Goal: Navigation & Orientation: Find specific page/section

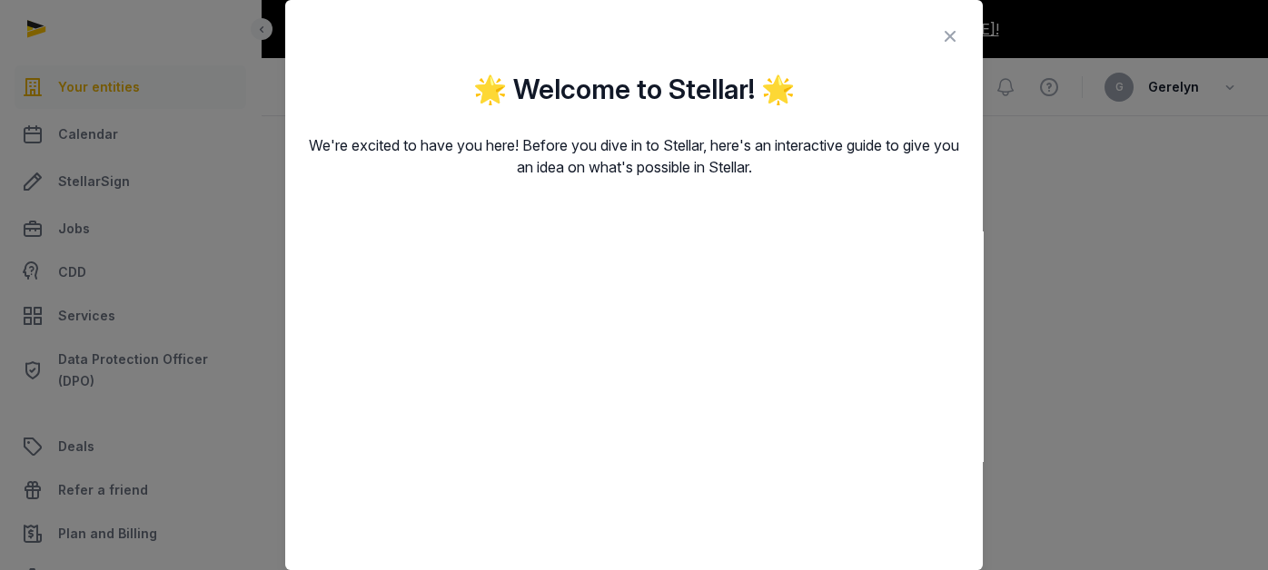
click at [939, 39] on icon at bounding box center [950, 36] width 22 height 29
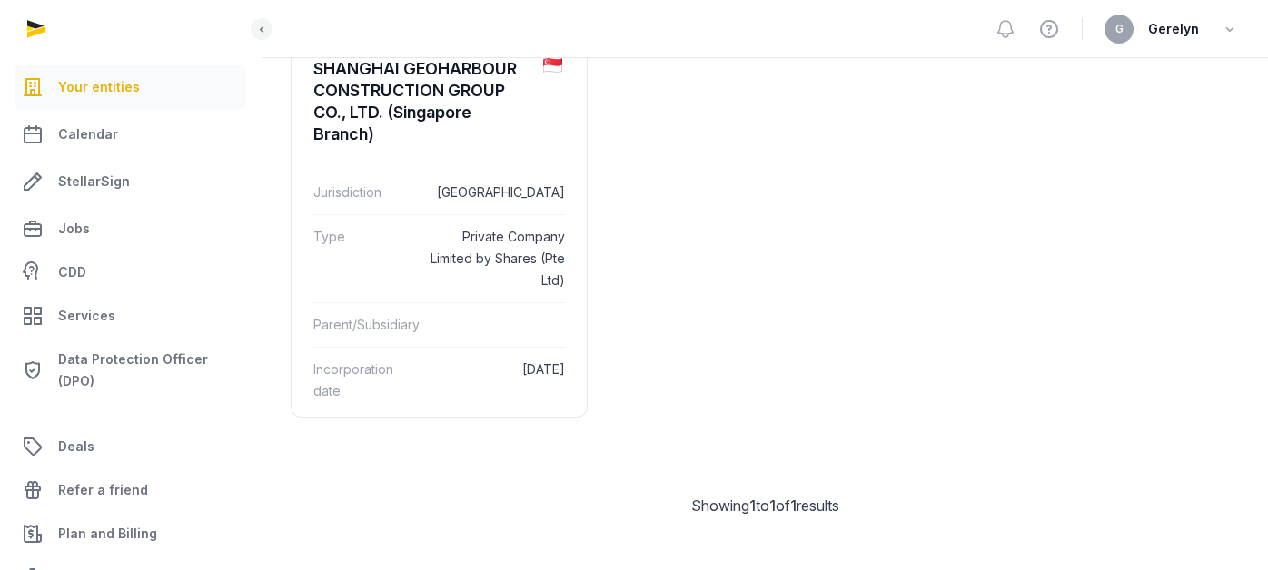
scroll to position [202, 0]
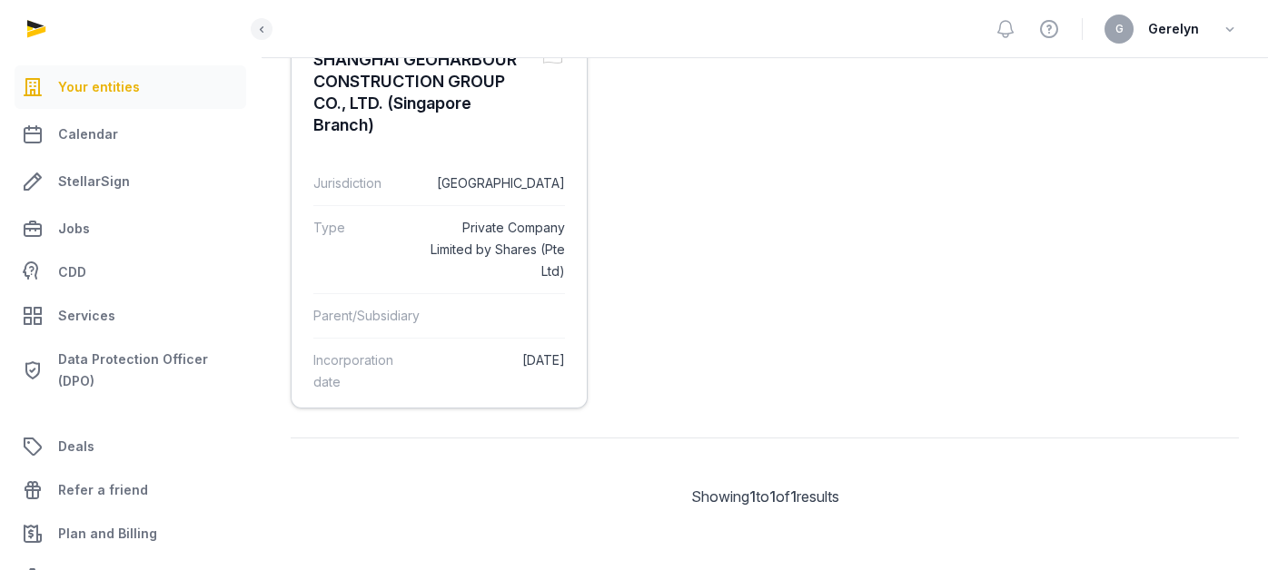
click at [484, 293] on div "Parent/Subsidiary" at bounding box center [439, 315] width 252 height 44
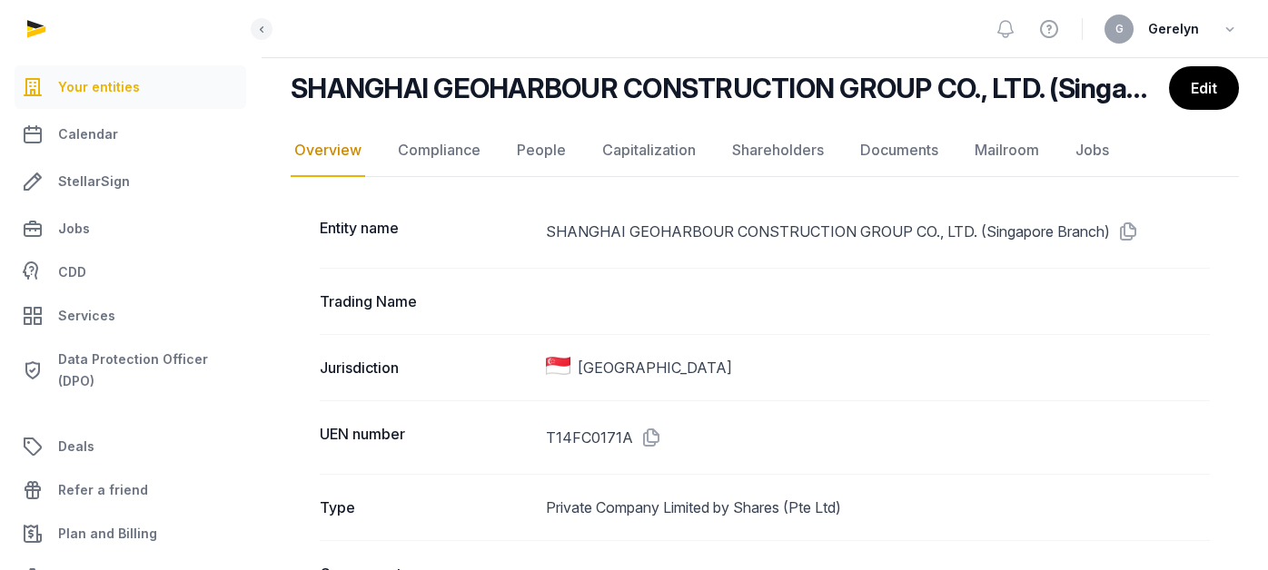
scroll to position [101, 0]
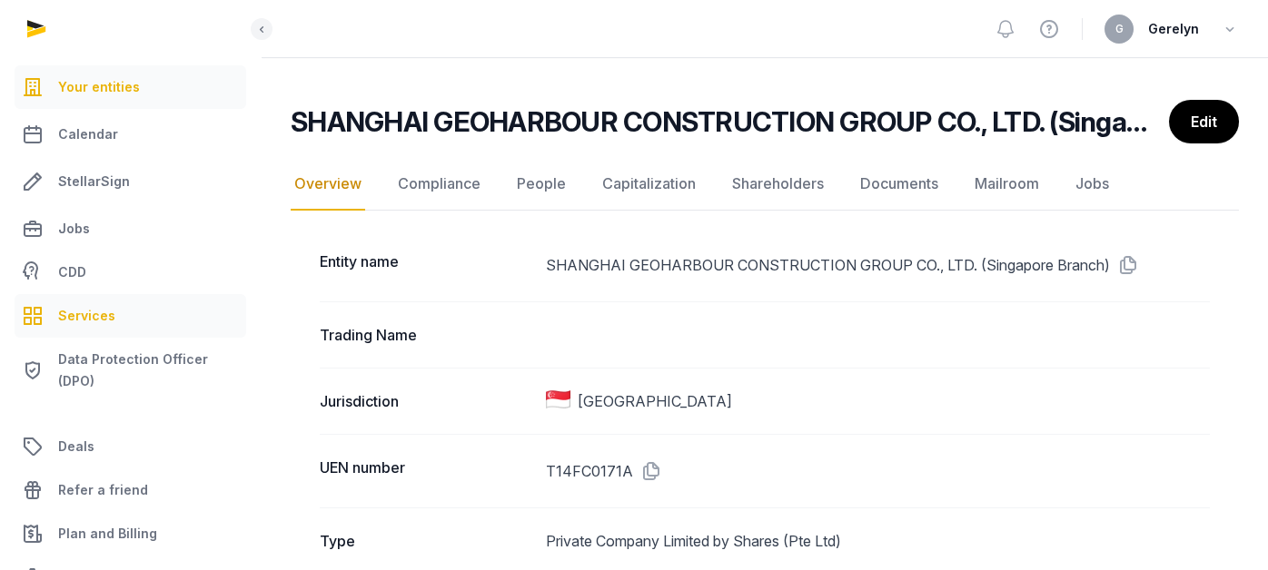
click at [94, 318] on span "Services" at bounding box center [86, 316] width 57 height 22
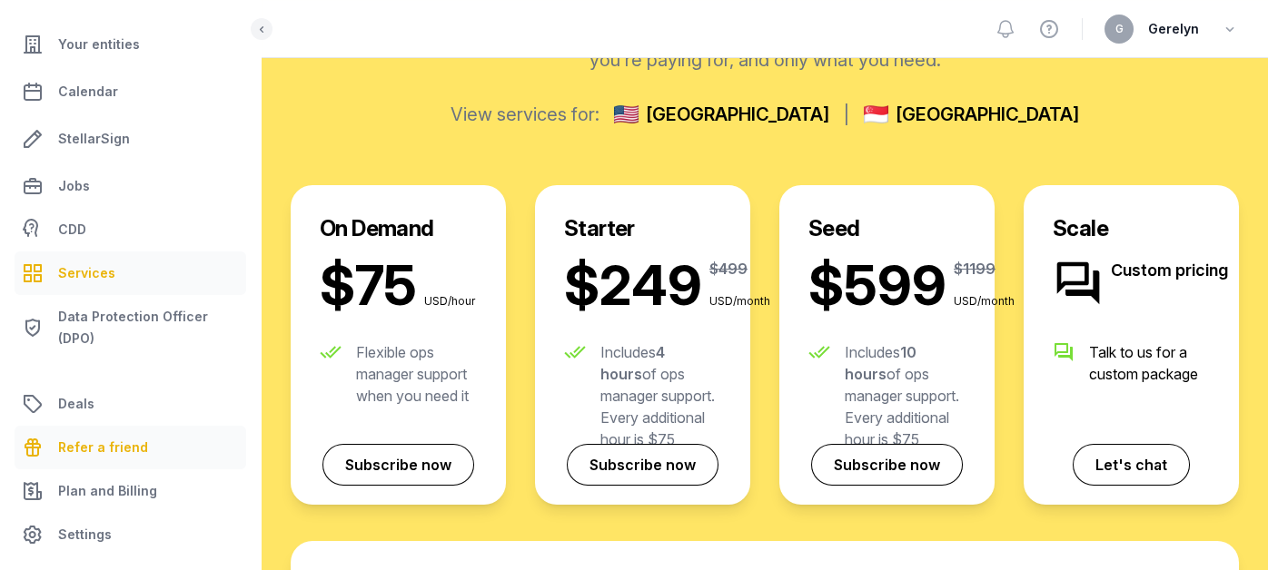
scroll to position [403, 0]
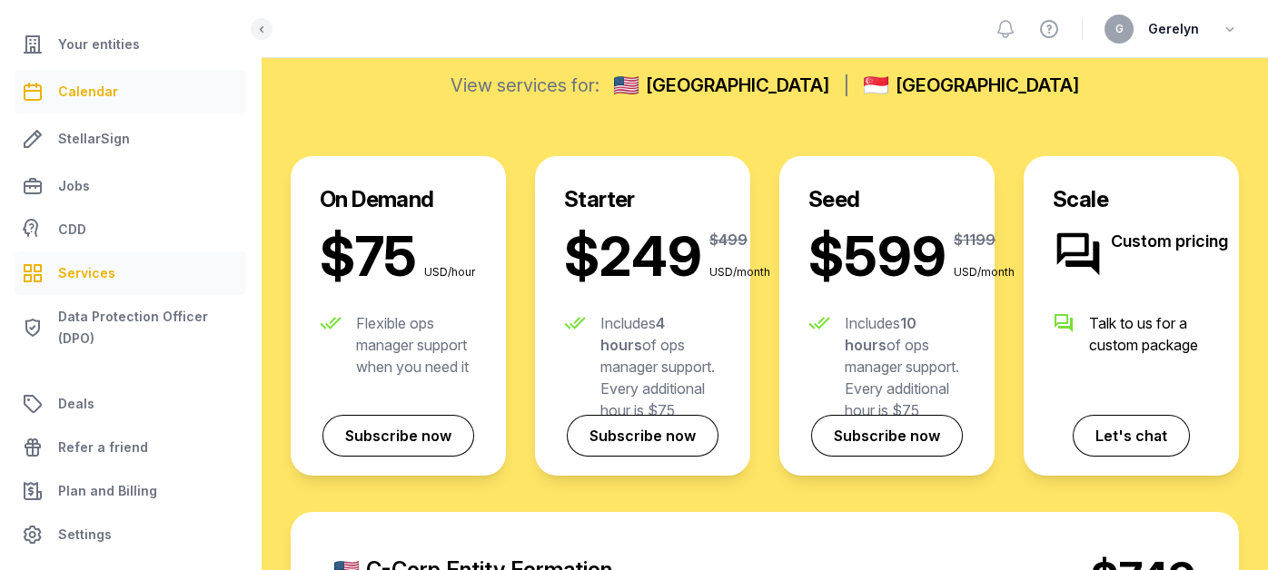
click at [125, 83] on link "Calendar" at bounding box center [131, 92] width 232 height 44
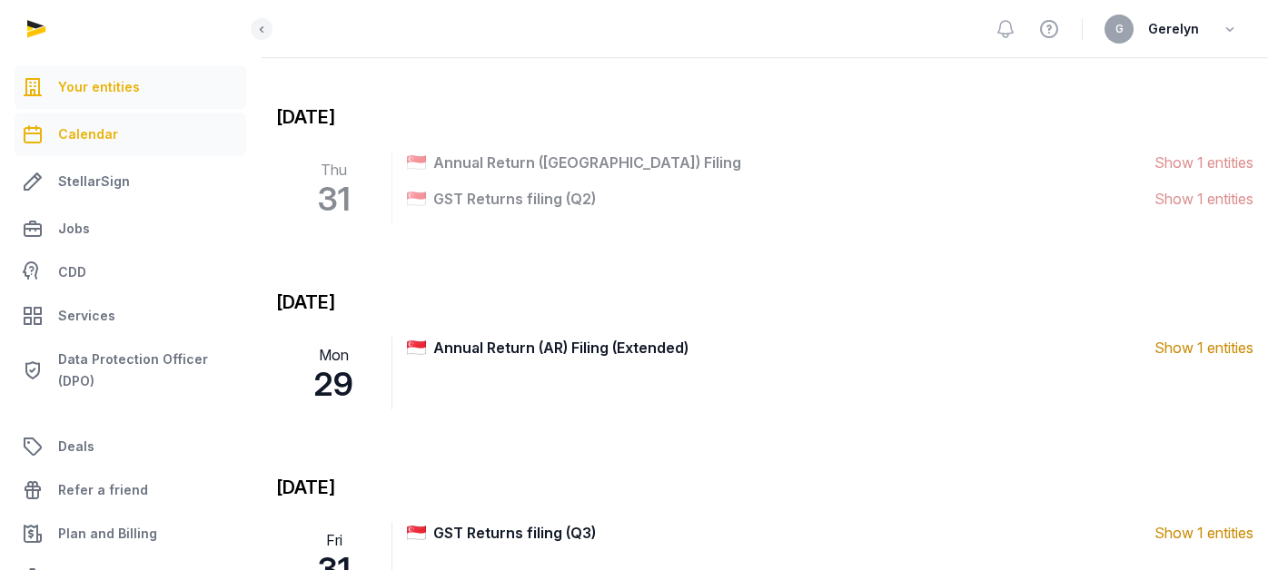
click at [130, 70] on link "Your entities" at bounding box center [131, 87] width 232 height 44
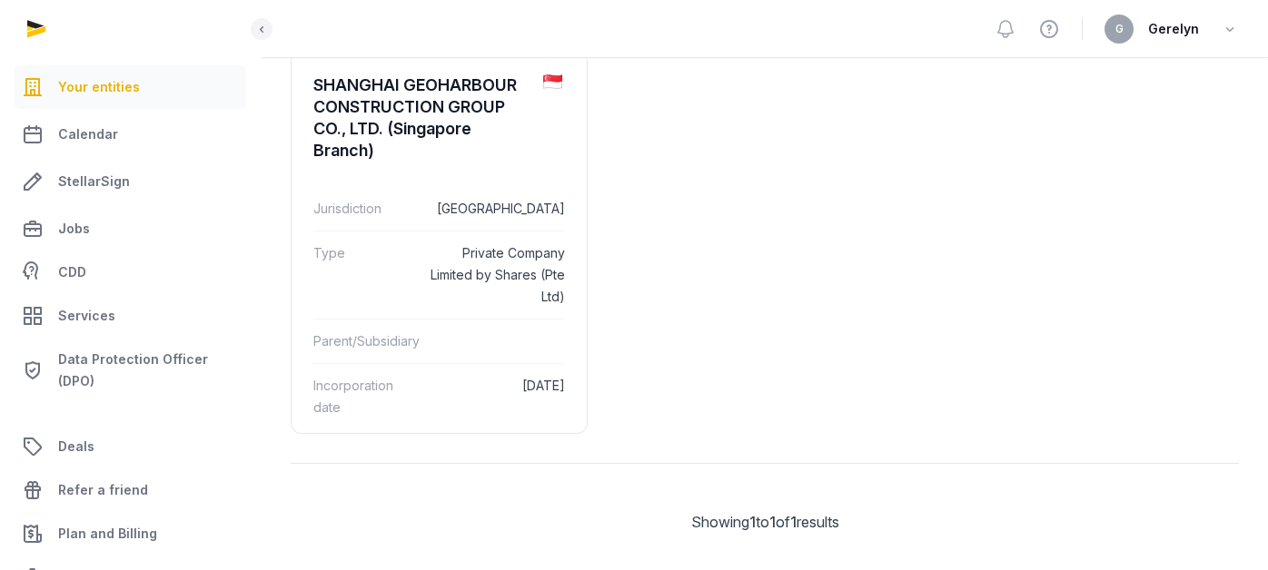
scroll to position [202, 0]
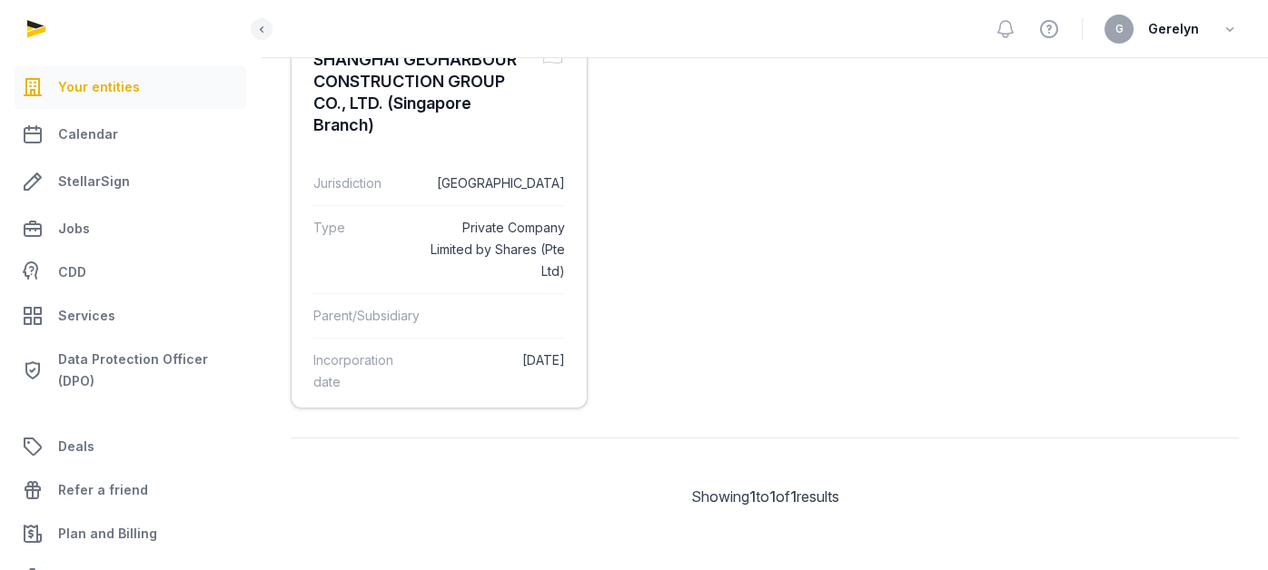
click at [516, 273] on dd "Private Company Limited by Shares (Pte Ltd)" at bounding box center [493, 249] width 142 height 65
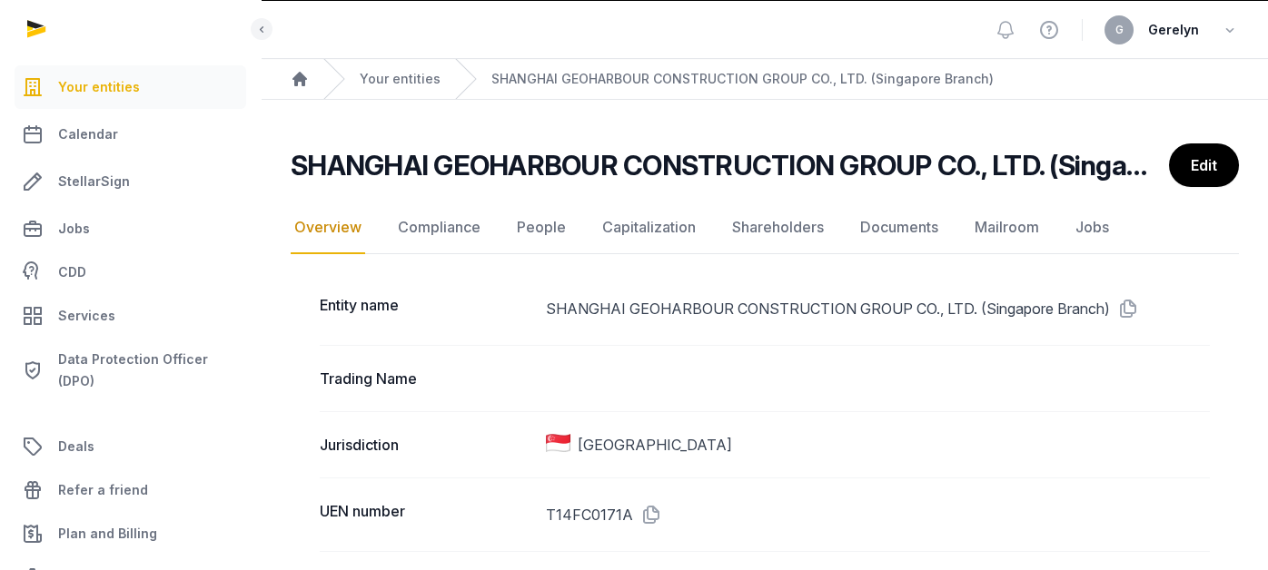
scroll to position [60, 0]
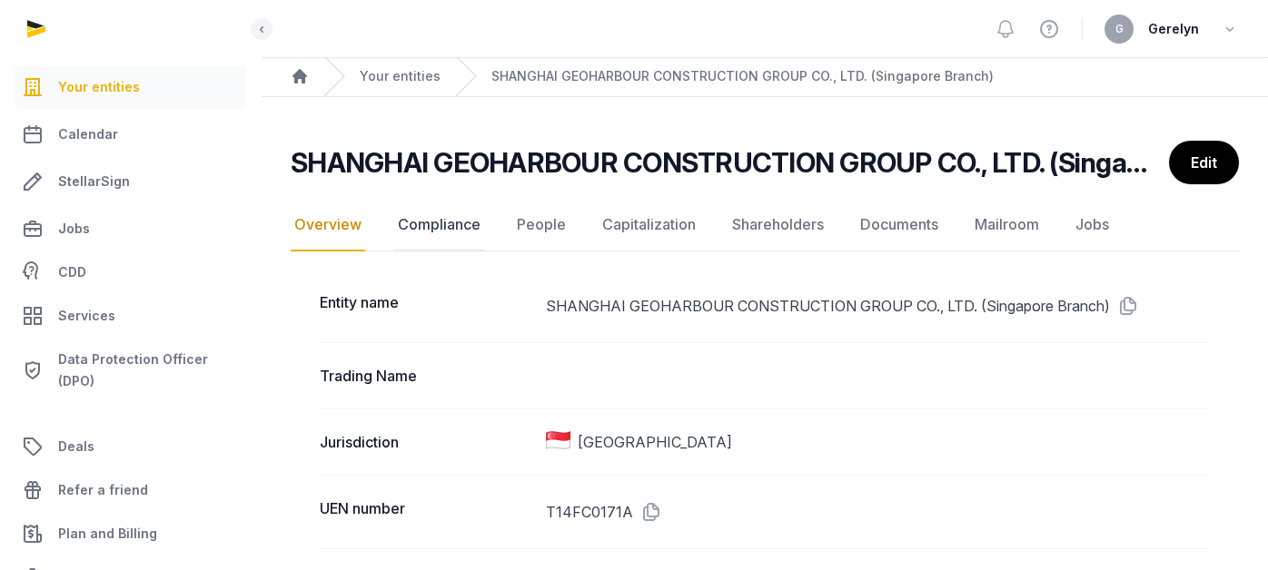
click at [439, 221] on link "Compliance" at bounding box center [439, 225] width 90 height 53
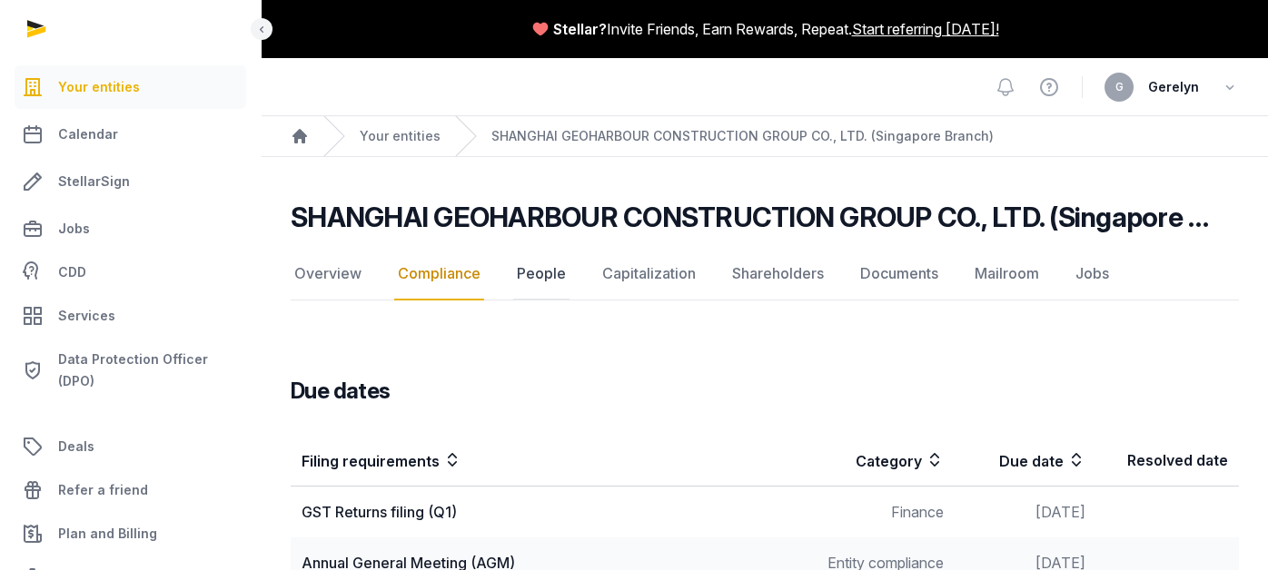
click at [515, 265] on link "People" at bounding box center [541, 274] width 56 height 53
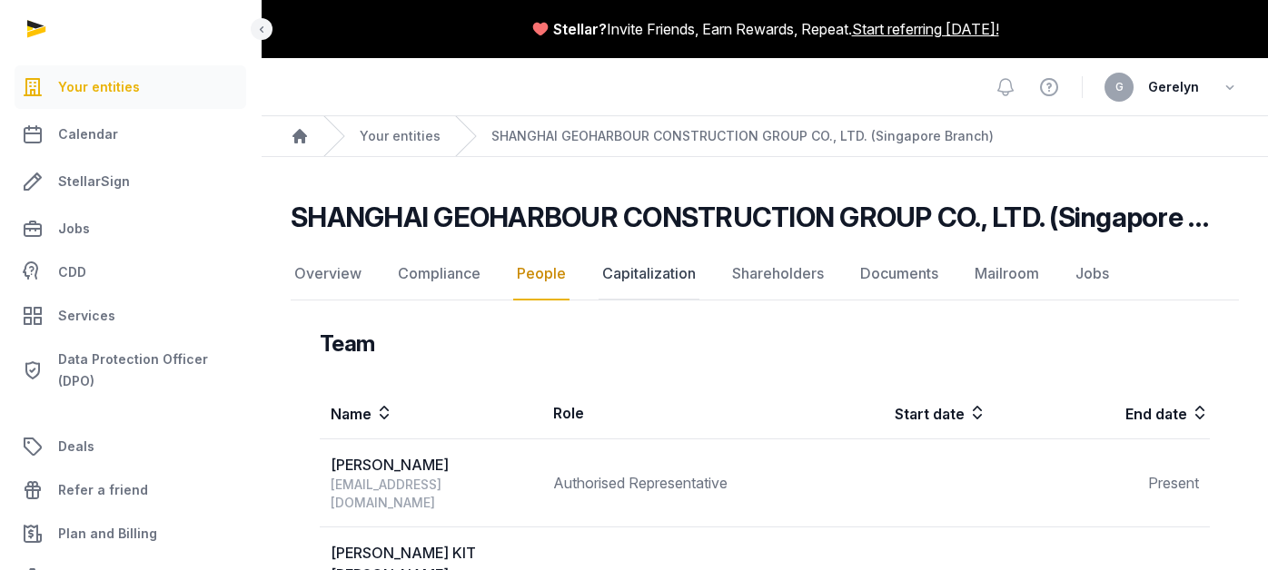
click at [673, 274] on link "Capitalization" at bounding box center [648, 274] width 101 height 53
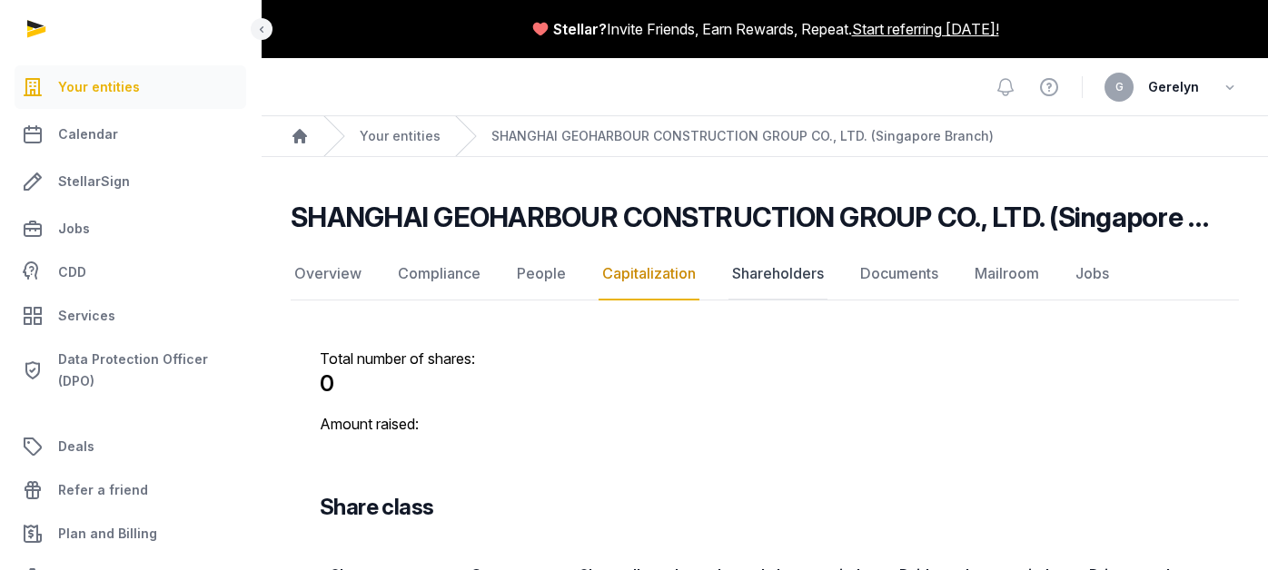
click at [802, 265] on link "Shareholders" at bounding box center [777, 274] width 99 height 53
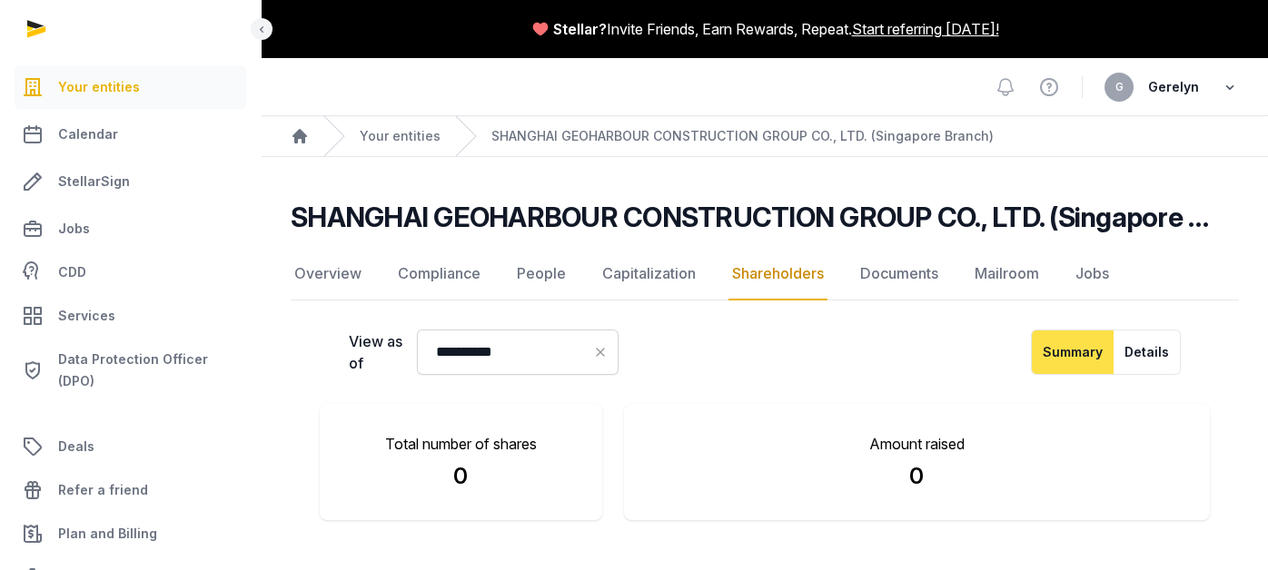
click at [1220, 89] on icon "button" at bounding box center [1229, 86] width 18 height 25
